Goal: Transaction & Acquisition: Purchase product/service

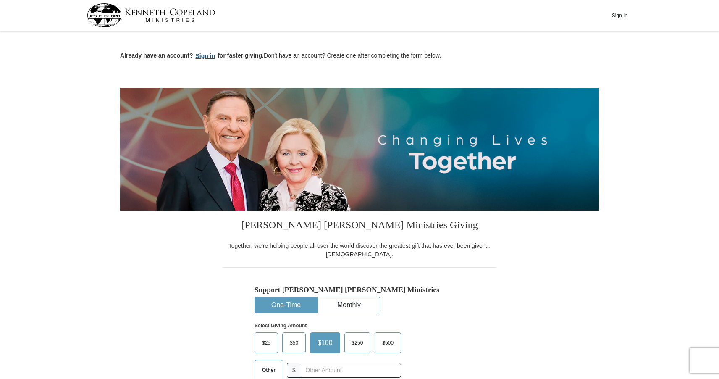
click at [209, 54] on button "Sign in" at bounding box center [205, 56] width 25 height 10
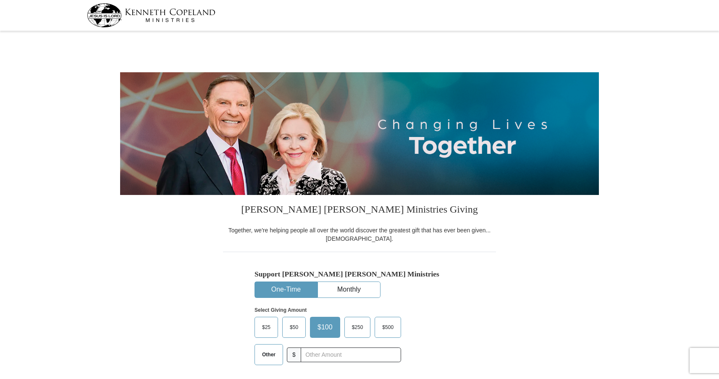
select select "[GEOGRAPHIC_DATA]"
click at [271, 354] on span "Other" at bounding box center [269, 354] width 22 height 13
click at [0, 0] on input "Other" at bounding box center [0, 0] width 0 height 0
type input "5.00"
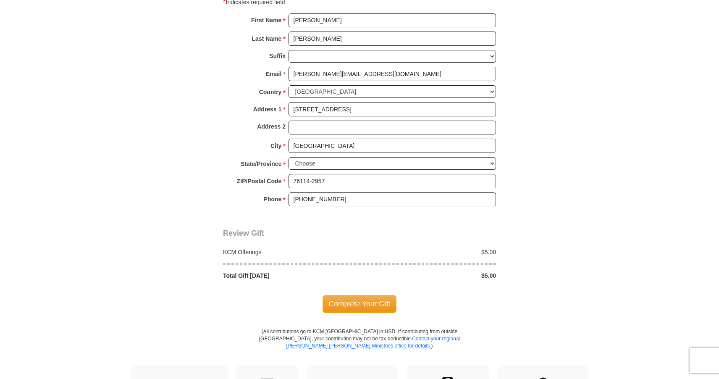
scroll to position [588, 0]
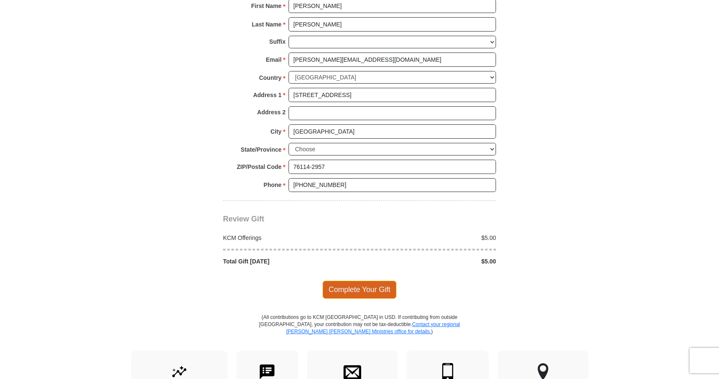
click at [348, 283] on span "Complete Your Gift" at bounding box center [359, 289] width 74 height 18
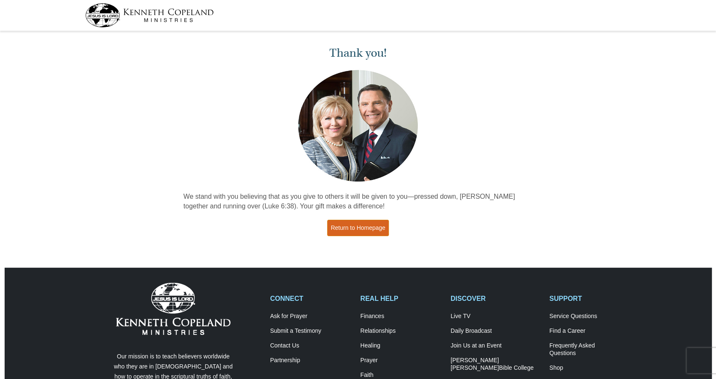
click at [359, 231] on link "Return to Homepage" at bounding box center [358, 228] width 62 height 16
